Goal: Communication & Community: Answer question/provide support

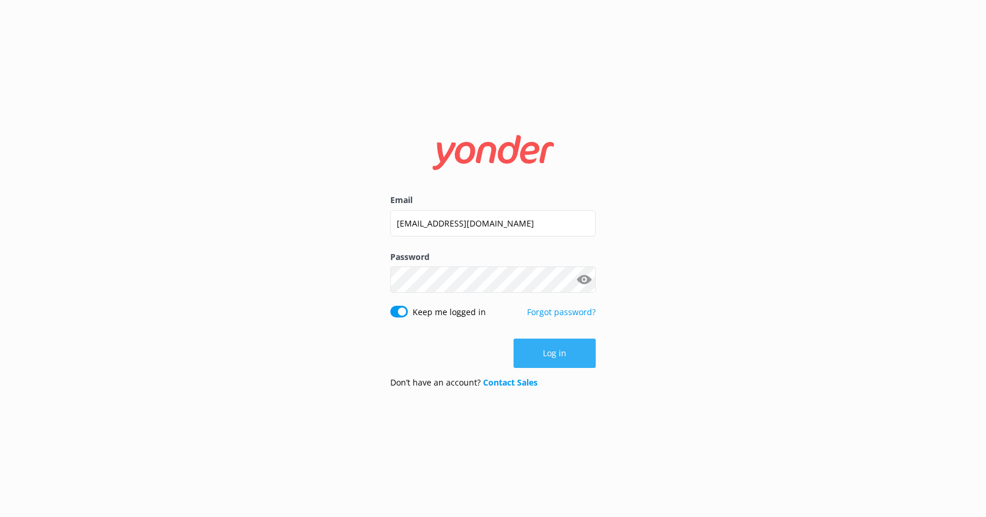
click at [552, 355] on button "Log in" at bounding box center [555, 353] width 82 height 29
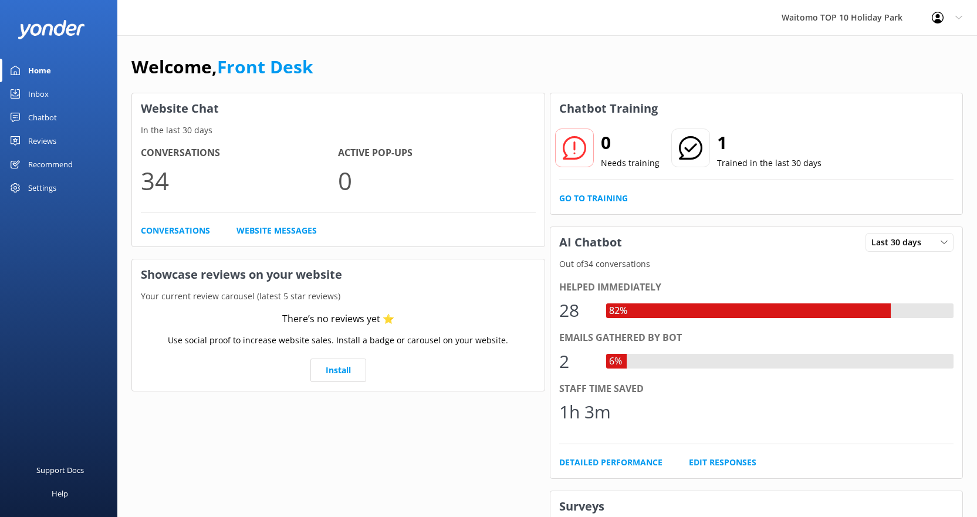
click at [31, 90] on div "Inbox" at bounding box center [38, 93] width 21 height 23
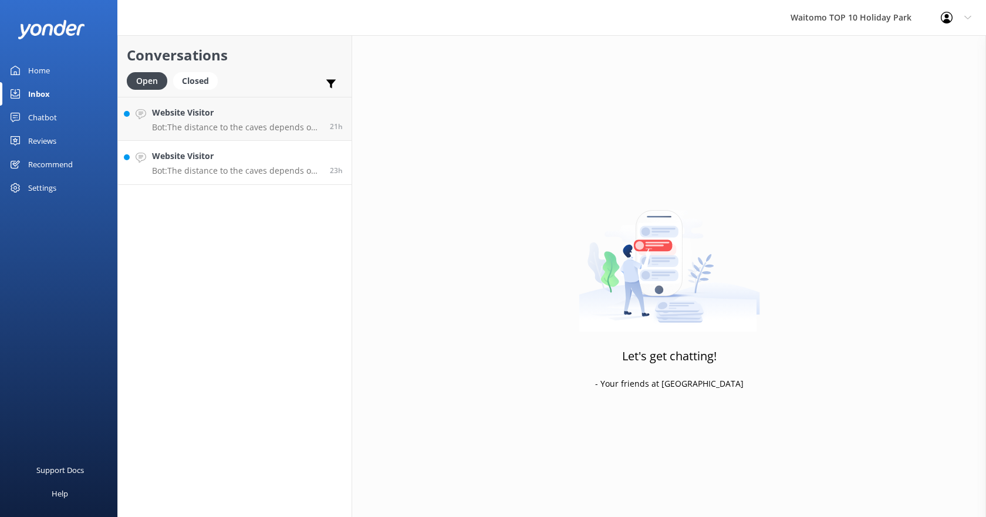
click at [210, 158] on h4 "Website Visitor" at bounding box center [236, 156] width 169 height 13
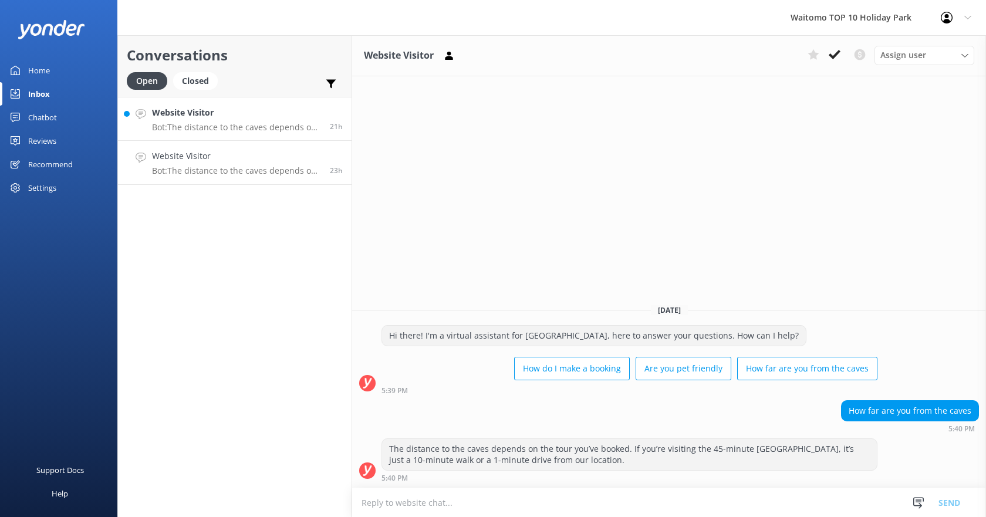
click at [264, 125] on p "Bot: The distance to the caves depends on the tour you’ve booked. If you’re vis…" at bounding box center [236, 127] width 169 height 11
click at [261, 164] on div "Website Visitor Bot: The distance to the caves depends on the tour you’ve booke…" at bounding box center [236, 163] width 169 height 26
